Goal: Register for event/course

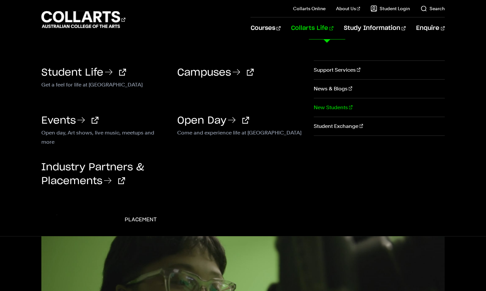
click at [330, 106] on link "New Students" at bounding box center [379, 107] width 131 height 18
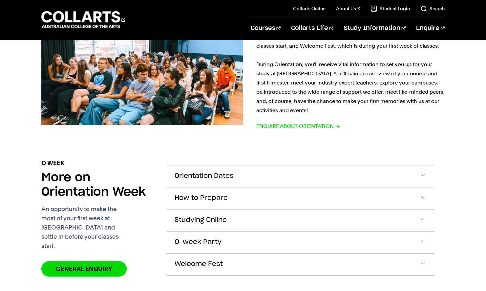
scroll to position [470, 0]
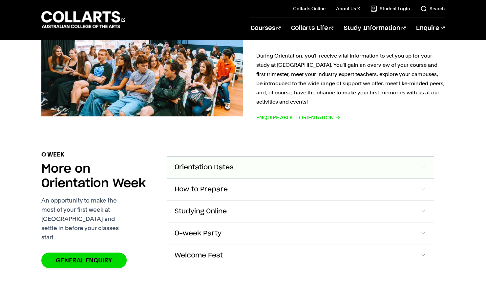
click at [363, 157] on button "Orientation Dates" at bounding box center [301, 168] width 268 height 22
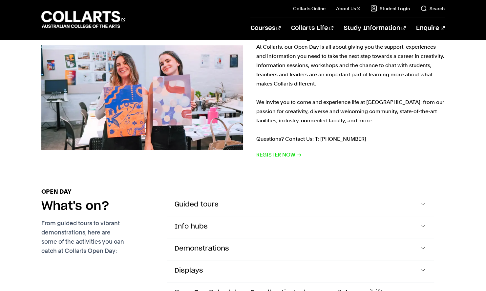
scroll to position [844, 0]
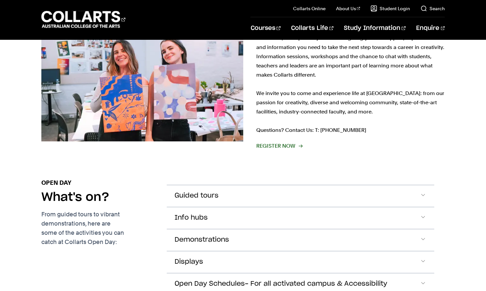
click at [281, 141] on span "Register Now" at bounding box center [280, 145] width 46 height 9
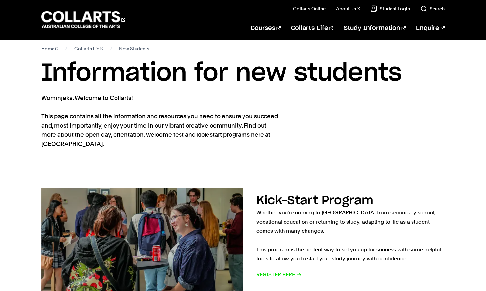
scroll to position [0, 0]
